Goal: Find specific page/section: Find specific page/section

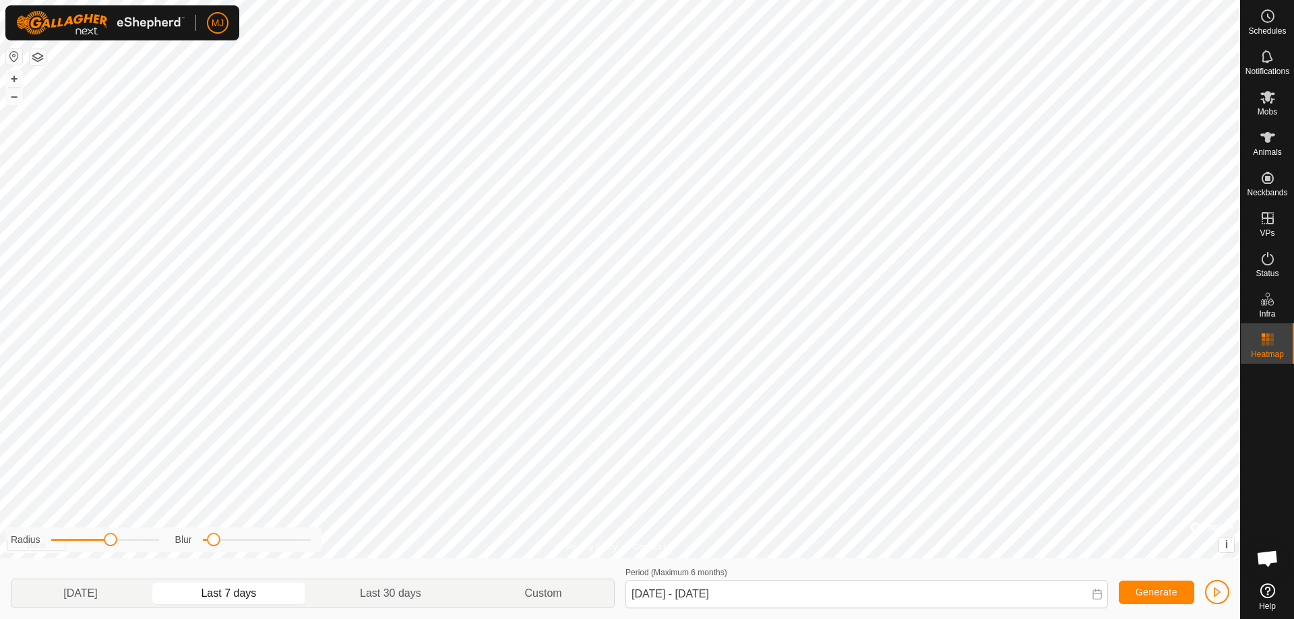
scroll to position [3370, 0]
click at [1270, 334] on icon at bounding box center [1268, 340] width 16 height 16
click at [1267, 344] on rect at bounding box center [1267, 343] width 3 height 3
click at [1213, 592] on span "button" at bounding box center [1217, 592] width 11 height 11
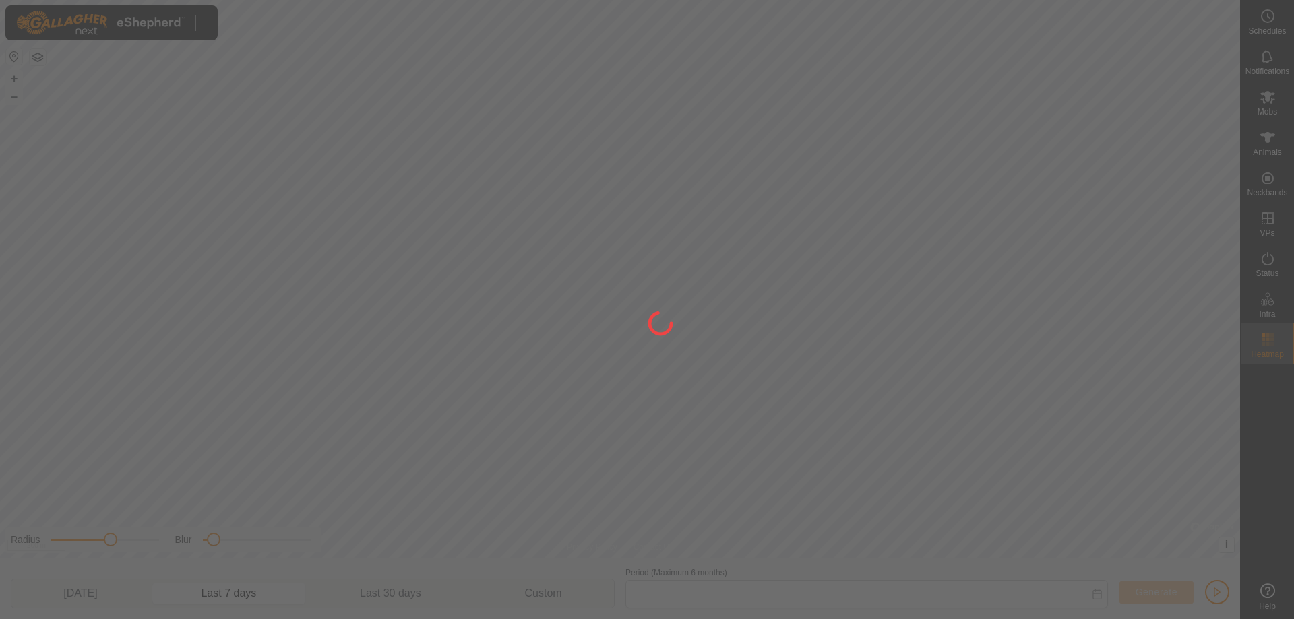
type input "[DATE] - [DATE]"
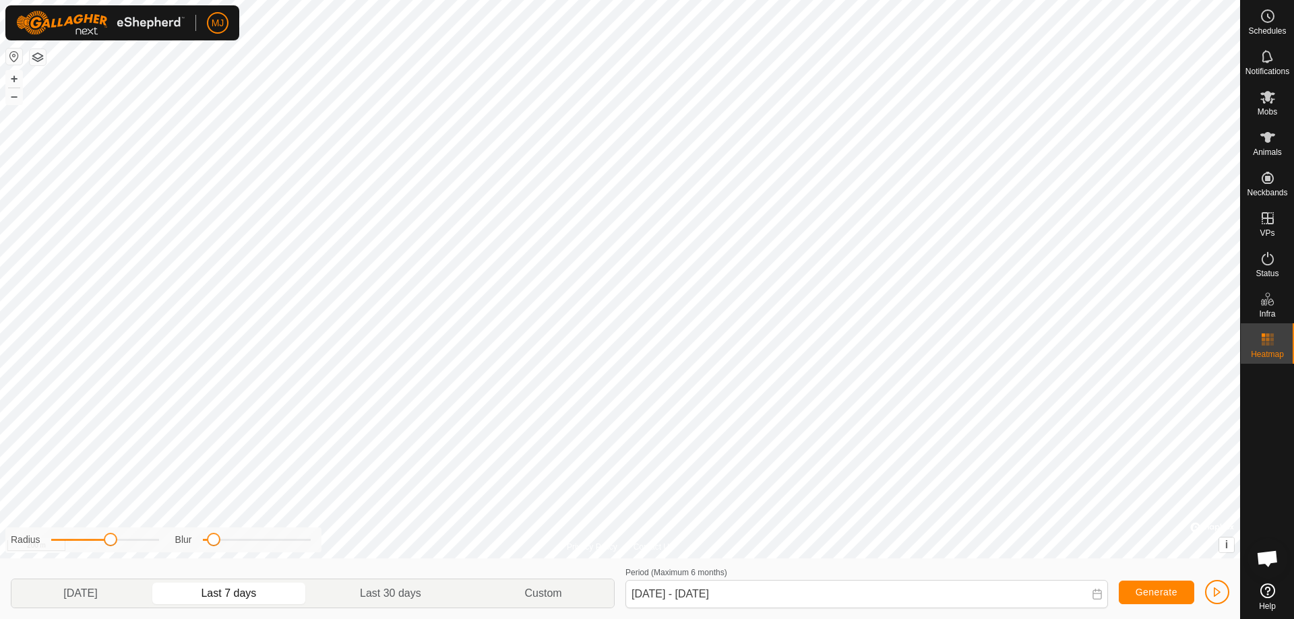
scroll to position [3370, 0]
click at [1266, 142] on icon at bounding box center [1268, 137] width 16 height 16
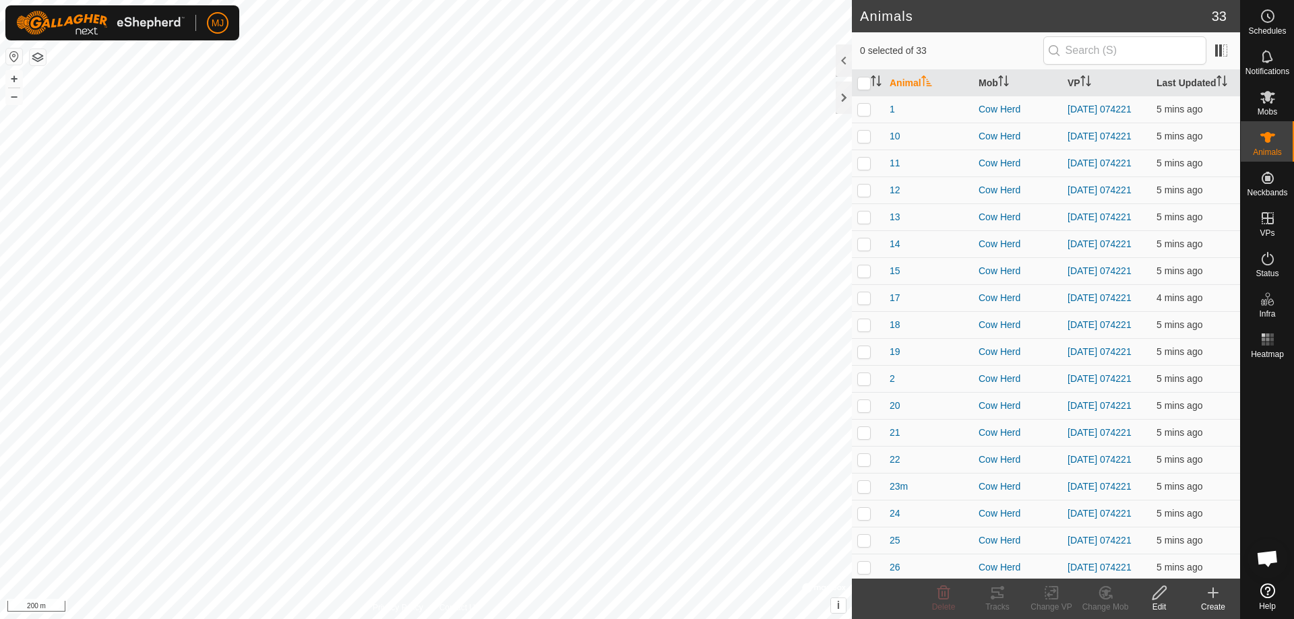
scroll to position [3370, 0]
click at [850, 98] on div at bounding box center [844, 98] width 16 height 32
